Goal: Task Accomplishment & Management: Manage account settings

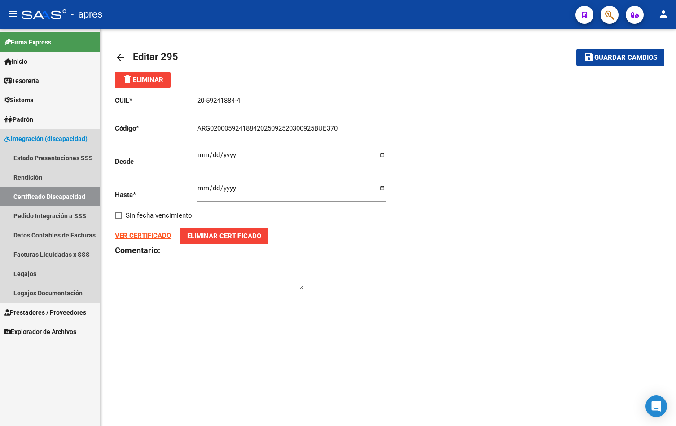
click at [38, 193] on link "Certificado Discapacidad" at bounding box center [50, 196] width 100 height 19
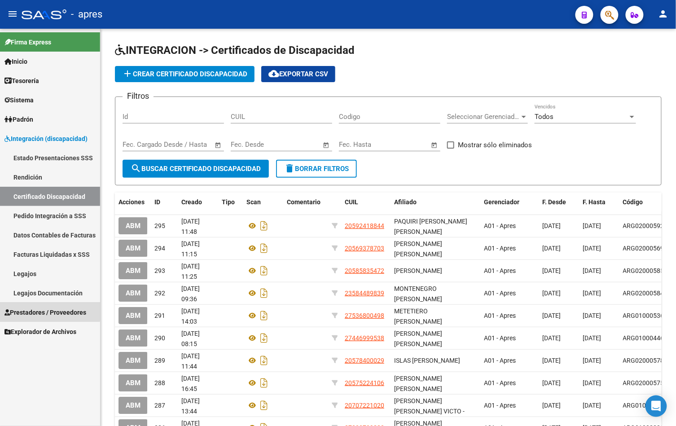
click at [37, 306] on link "Prestadores / Proveedores" at bounding box center [50, 312] width 100 height 19
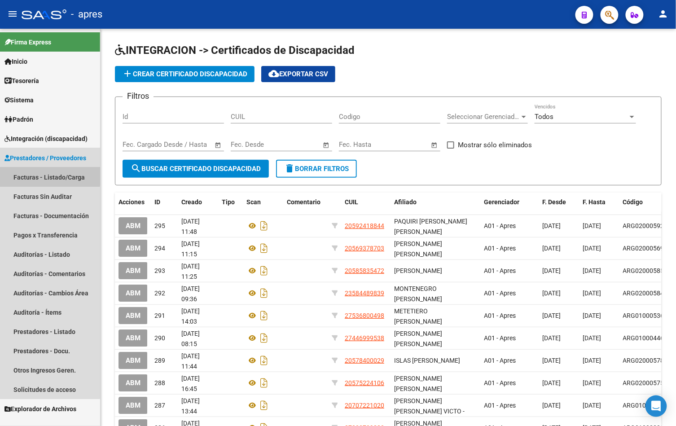
click at [38, 173] on link "Facturas - Listado/Carga" at bounding box center [50, 177] width 100 height 19
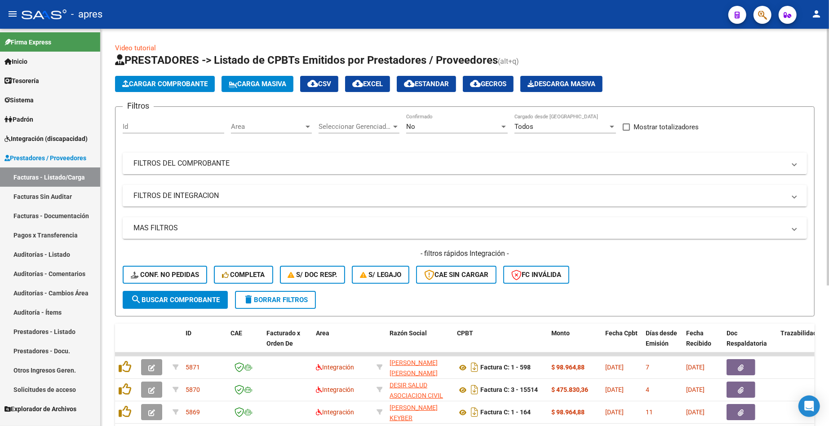
click at [228, 155] on mat-expansion-panel-header "FILTROS DEL COMPROBANTE" at bounding box center [465, 164] width 684 height 22
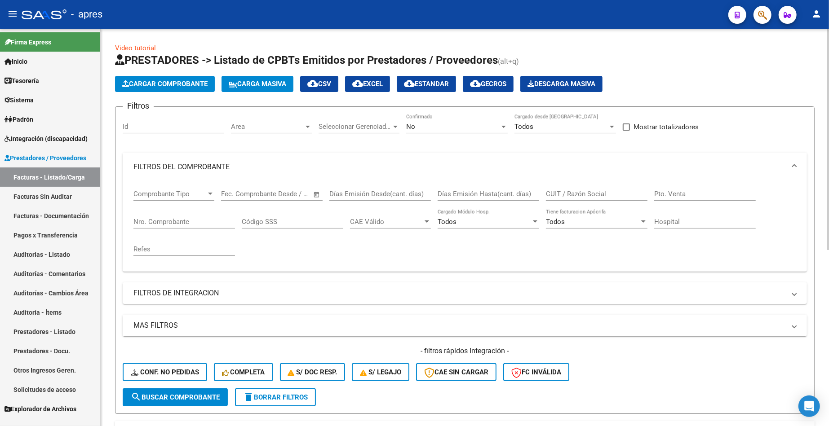
click at [313, 194] on span "Open calendar" at bounding box center [317, 195] width 22 height 22
click at [287, 259] on span "1" at bounding box center [287, 259] width 16 height 16
type input "[DATE]"
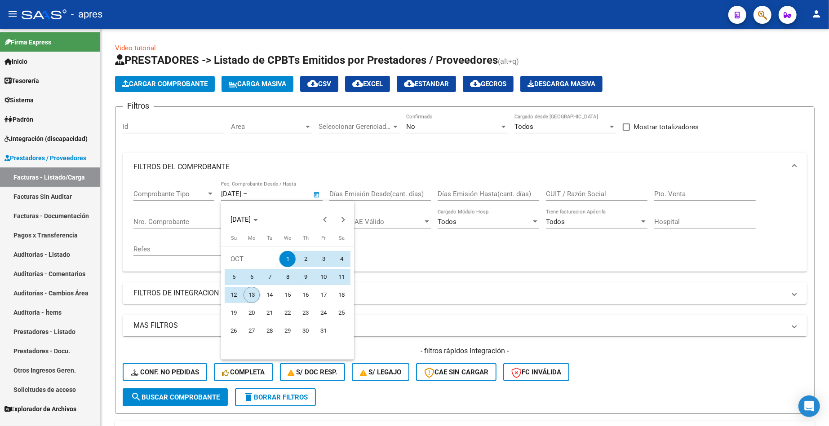
drag, startPoint x: 254, startPoint y: 296, endPoint x: 218, endPoint y: 366, distance: 77.9
click at [253, 297] on span "13" at bounding box center [251, 295] width 16 height 16
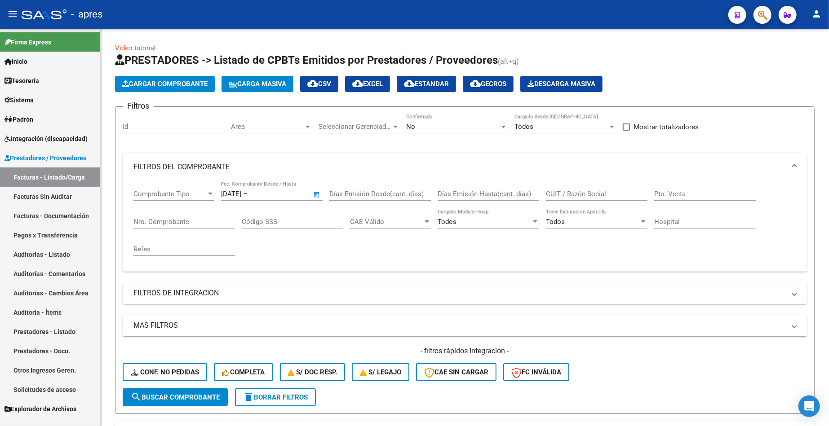
type input "[DATE]"
click at [190, 392] on button "search Buscar Comprobante" at bounding box center [175, 397] width 105 height 18
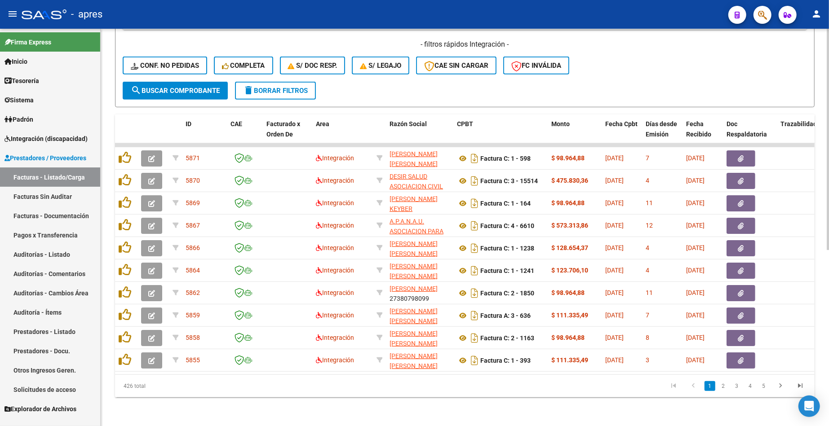
scroll to position [315, 0]
click at [542, 62] on span "FC Inválida" at bounding box center [536, 66] width 50 height 8
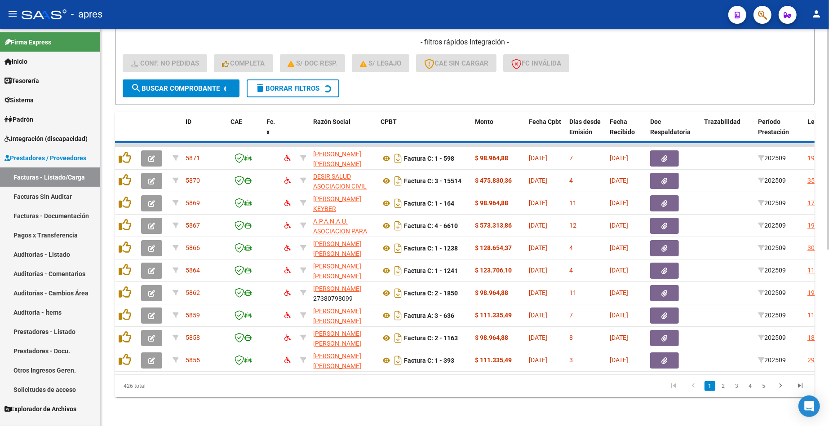
scroll to position [97, 0]
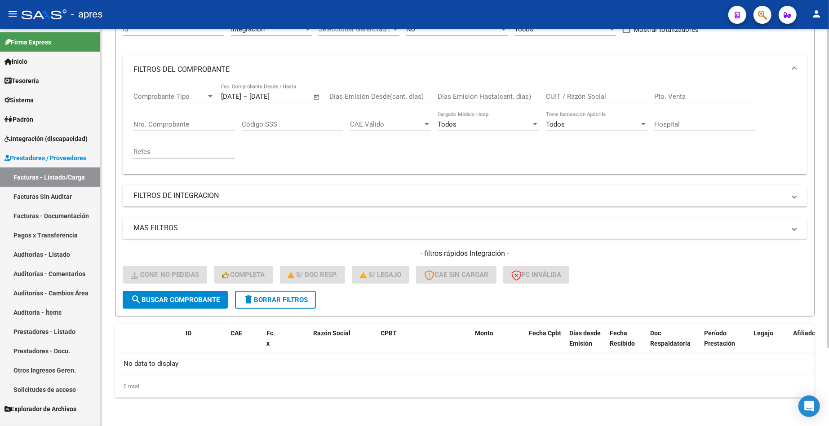
click at [259, 305] on button "delete Borrar Filtros" at bounding box center [275, 300] width 81 height 18
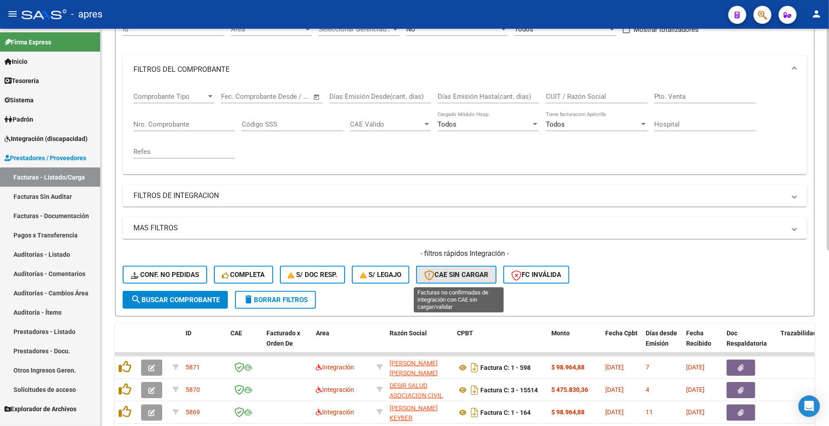
click at [475, 274] on span "CAE SIN CARGAR" at bounding box center [456, 275] width 64 height 8
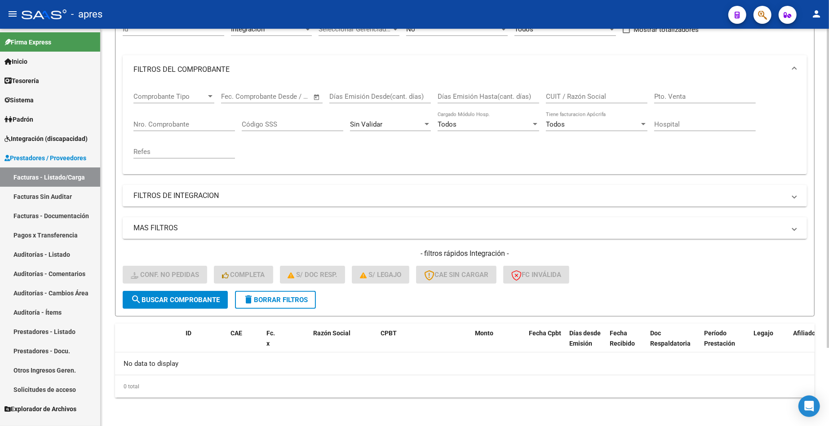
click at [261, 288] on div "- filtros rápidos Integración - Conf. no pedidas Completa S/ Doc Resp. S/ legaj…" at bounding box center [465, 270] width 684 height 42
click at [266, 296] on span "delete Borrar Filtros" at bounding box center [275, 300] width 65 height 8
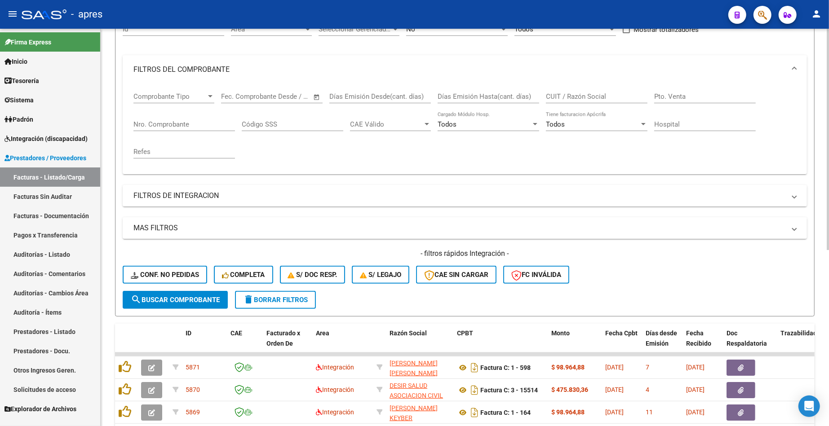
click at [385, 297] on form "Filtros Id Area Area Seleccionar Gerenciador Seleccionar Gerenciador No Confirm…" at bounding box center [464, 163] width 699 height 308
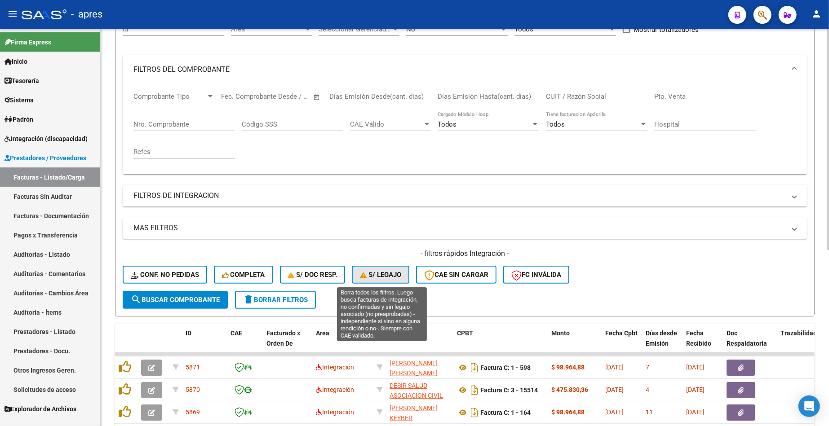
click at [385, 280] on button "S/ legajo" at bounding box center [380, 275] width 57 height 18
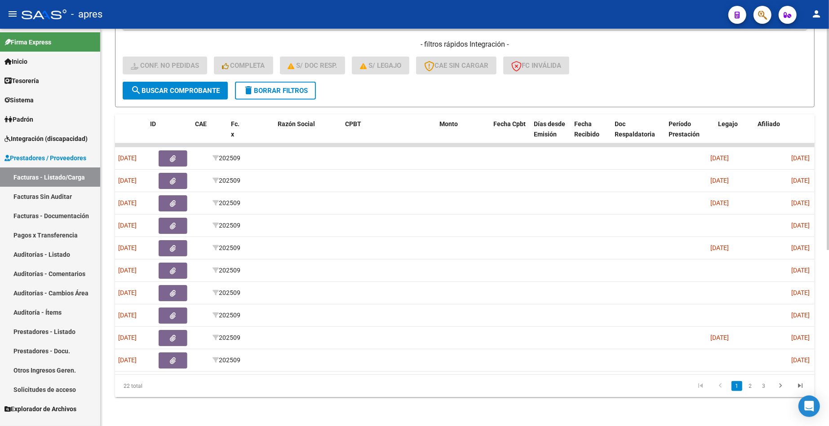
scroll to position [0, 0]
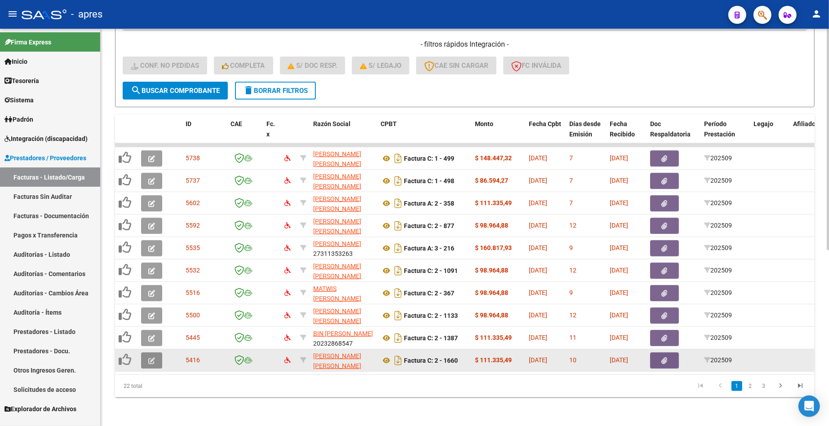
click at [150, 358] on icon "button" at bounding box center [151, 361] width 7 height 7
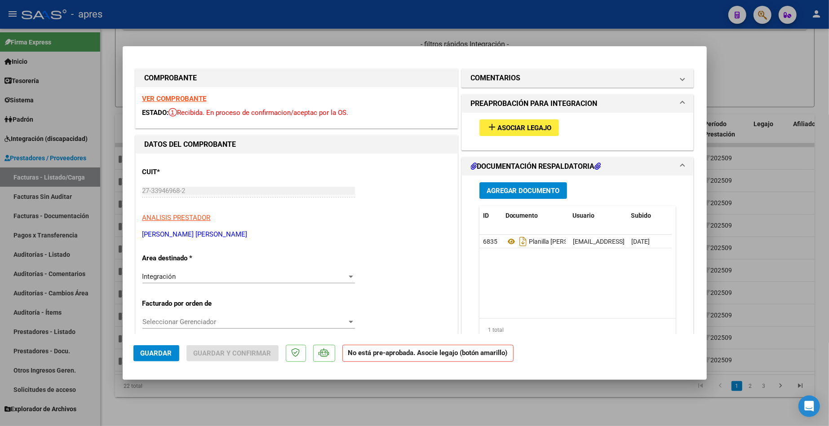
click at [195, 98] on strong "VER COMPROBANTE" at bounding box center [174, 99] width 64 height 8
click at [548, 120] on button "add Asociar Legajo" at bounding box center [518, 127] width 79 height 17
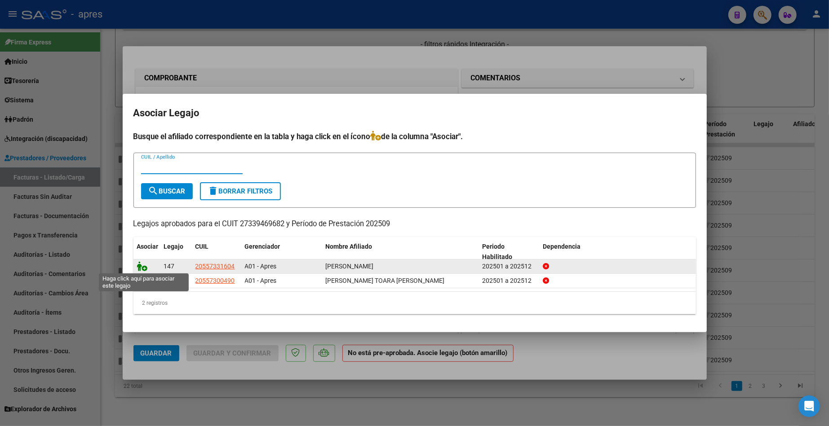
click at [141, 268] on icon at bounding box center [142, 266] width 11 height 10
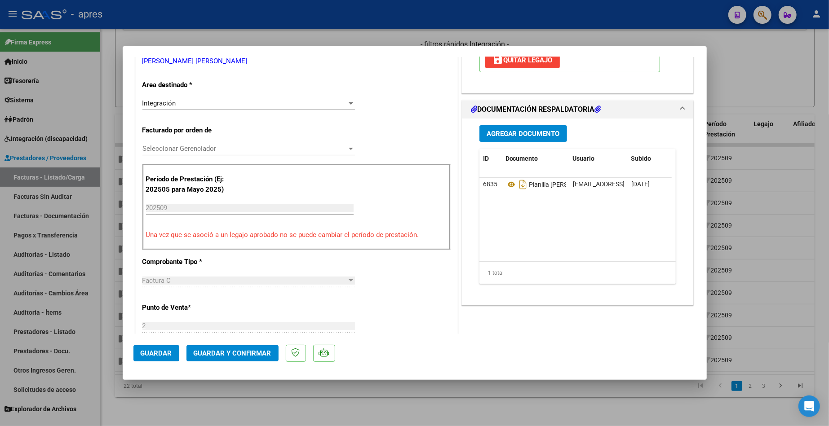
scroll to position [180, 0]
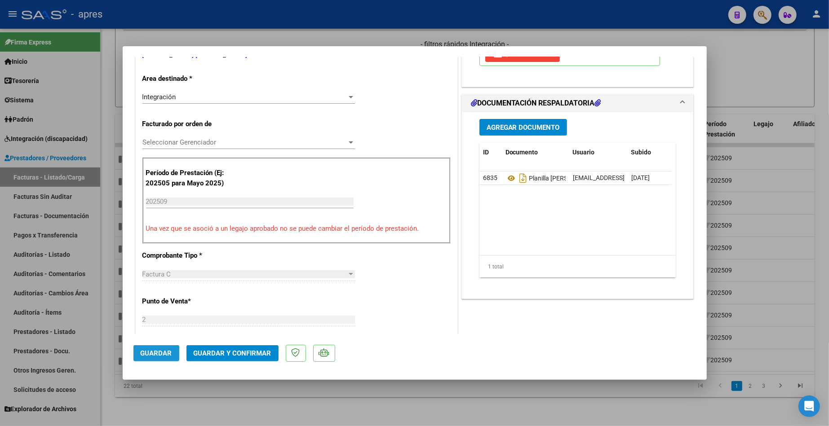
click at [139, 355] on button "Guardar" at bounding box center [156, 353] width 46 height 16
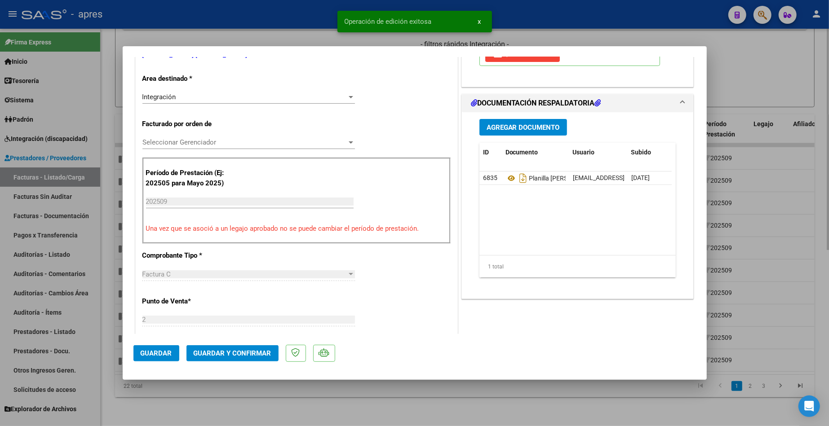
drag, startPoint x: 202, startPoint y: 408, endPoint x: 205, endPoint y: 404, distance: 5.1
click at [202, 408] on div at bounding box center [414, 213] width 829 height 426
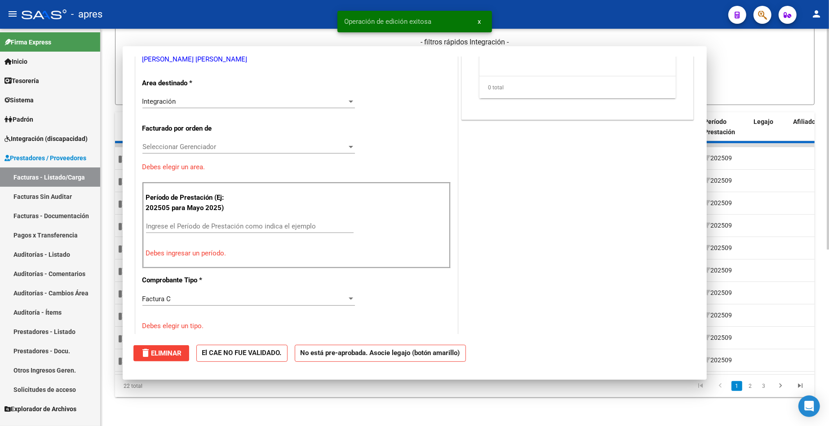
scroll to position [0, 0]
